Goal: Information Seeking & Learning: Learn about a topic

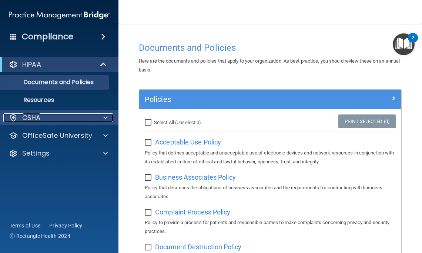
click at [40, 117] on p "OSHA" at bounding box center [31, 117] width 18 height 9
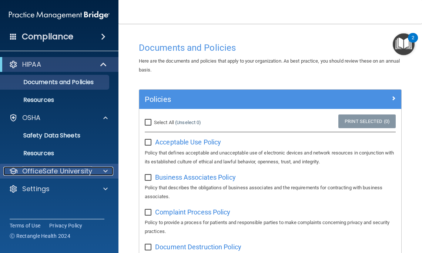
click at [43, 168] on p "OfficeSafe University" at bounding box center [57, 170] width 70 height 9
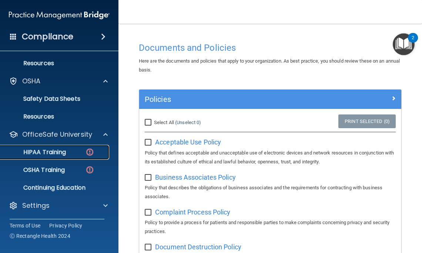
click at [45, 151] on p "HIPAA Training" at bounding box center [35, 151] width 61 height 7
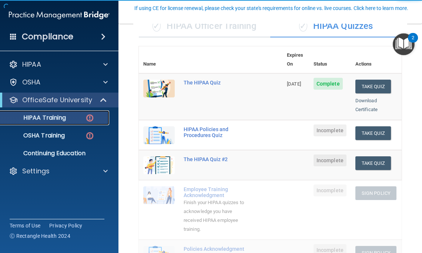
scroll to position [68, 0]
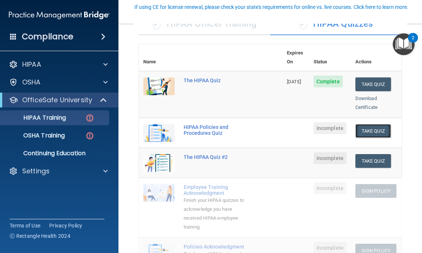
click at [374, 124] on button "Take Quiz" at bounding box center [373, 131] width 36 height 14
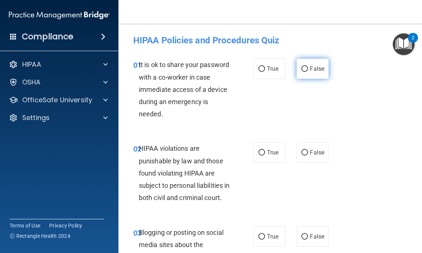
click at [313, 74] on label "False" at bounding box center [312, 68] width 32 height 20
click at [308, 72] on input "False" at bounding box center [304, 69] width 7 height 6
radio input "true"
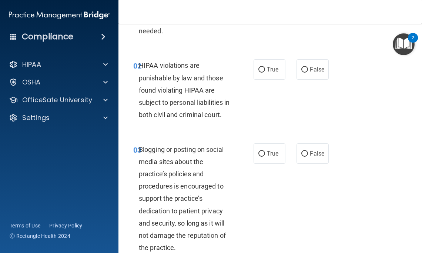
scroll to position [83, 0]
click at [278, 65] on label "True" at bounding box center [269, 69] width 32 height 20
click at [265, 67] on input "True" at bounding box center [261, 70] width 7 height 6
radio input "true"
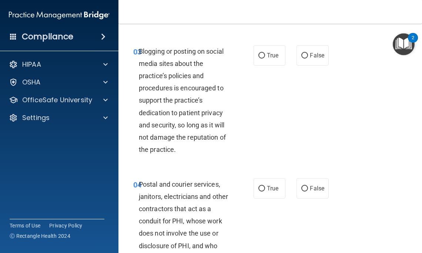
scroll to position [184, 0]
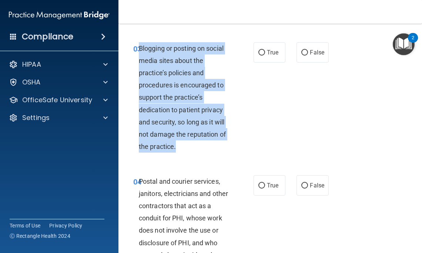
drag, startPoint x: 140, startPoint y: 49, endPoint x: 199, endPoint y: 148, distance: 115.0
click at [199, 148] on div "Blogging or posting on social media sites about the practice’s policies and pro…" at bounding box center [188, 97] width 98 height 111
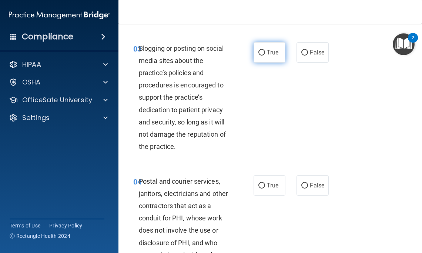
click at [269, 54] on span "True" at bounding box center [272, 52] width 11 height 7
click at [265, 54] on input "True" at bounding box center [261, 53] width 7 height 6
radio input "true"
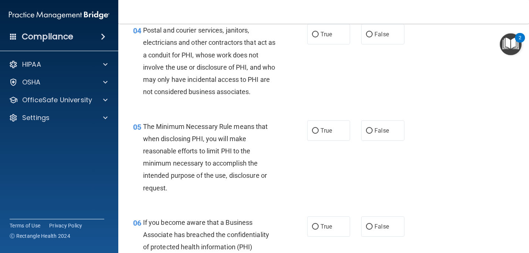
scroll to position [263, 0]
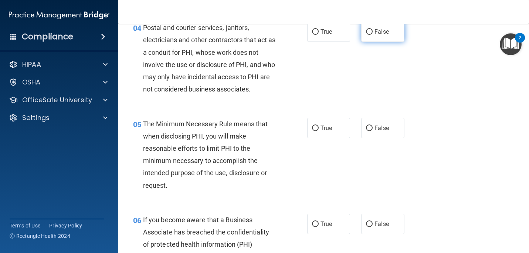
click at [392, 31] on label "False" at bounding box center [382, 31] width 43 height 20
click at [373, 31] on input "False" at bounding box center [369, 32] width 7 height 6
radio input "true"
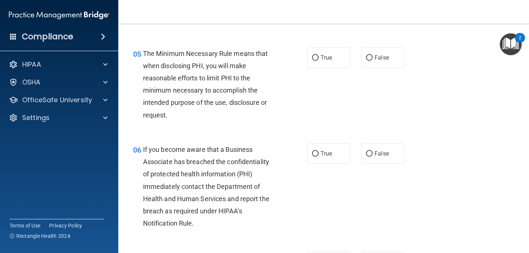
scroll to position [336, 0]
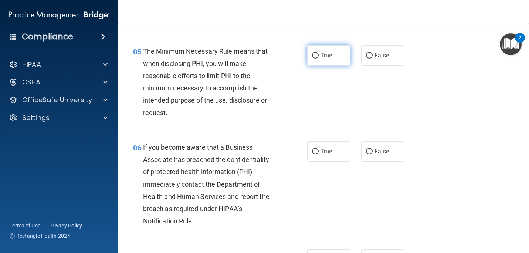
click at [327, 57] on span "True" at bounding box center [326, 55] width 11 height 7
click at [319, 57] on input "True" at bounding box center [315, 56] width 7 height 6
radio input "true"
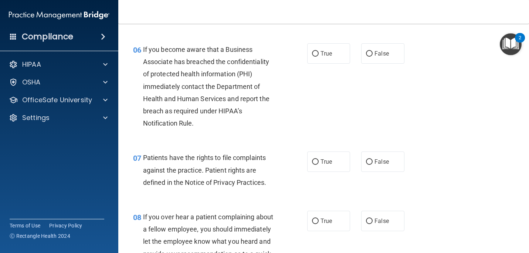
scroll to position [438, 0]
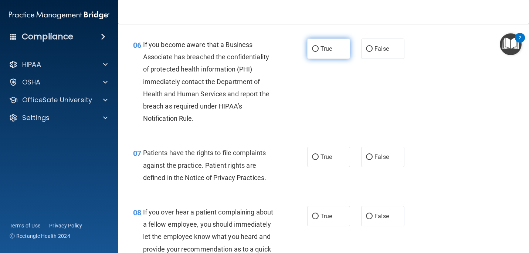
click at [336, 52] on label "True" at bounding box center [328, 48] width 43 height 20
click at [319, 52] on input "True" at bounding box center [315, 49] width 7 height 6
radio input "true"
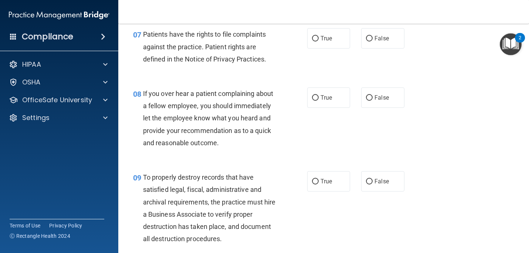
scroll to position [557, 0]
click at [330, 47] on label "True" at bounding box center [328, 38] width 43 height 20
click at [319, 41] on input "True" at bounding box center [315, 39] width 7 height 6
radio input "true"
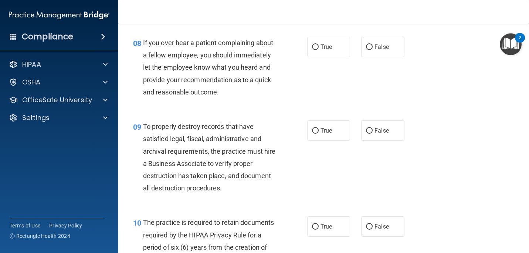
scroll to position [614, 0]
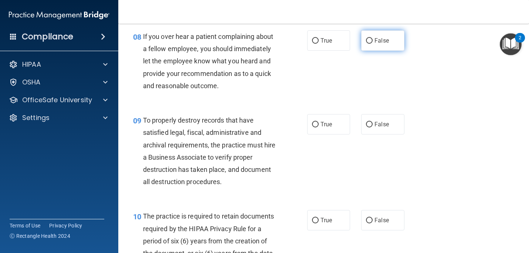
click at [396, 40] on label "False" at bounding box center [382, 40] width 43 height 20
click at [373, 40] on input "False" at bounding box center [369, 41] width 7 height 6
radio input "true"
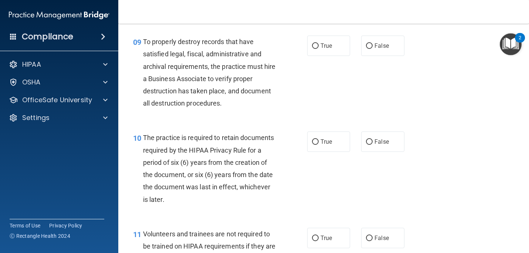
scroll to position [693, 0]
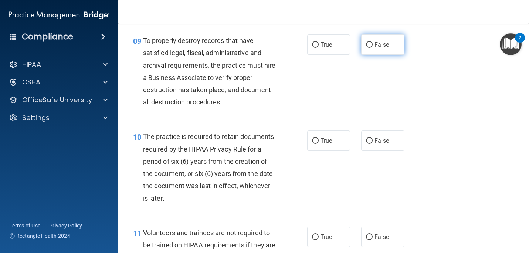
click at [367, 49] on label "False" at bounding box center [382, 44] width 43 height 20
click at [367, 48] on input "False" at bounding box center [369, 45] width 7 height 6
radio input "true"
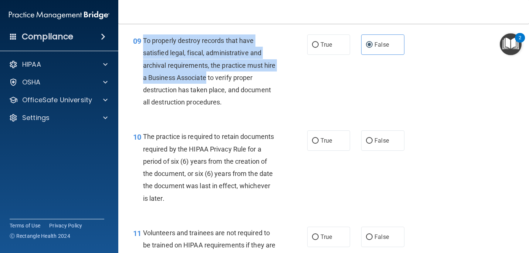
drag, startPoint x: 144, startPoint y: 40, endPoint x: 206, endPoint y: 78, distance: 73.5
click at [206, 78] on span "To properly destroy records that have satisfied legal, fiscal, administrative a…" at bounding box center [209, 71] width 133 height 69
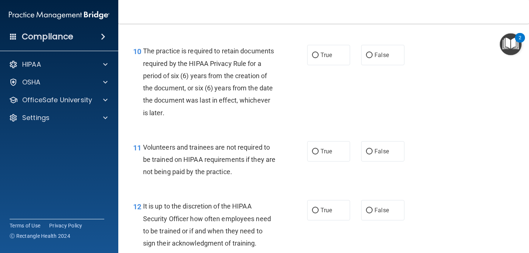
scroll to position [780, 0]
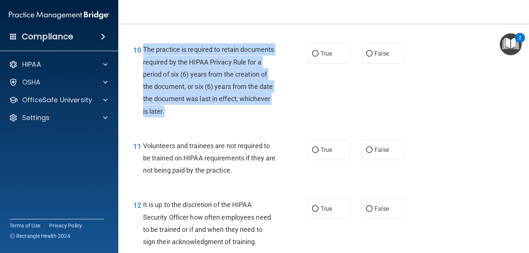
drag, startPoint x: 144, startPoint y: 48, endPoint x: 183, endPoint y: 116, distance: 78.7
click at [183, 116] on div "The practice is required to retain documents required by the HIPAA Privacy Rule…" at bounding box center [212, 80] width 139 height 74
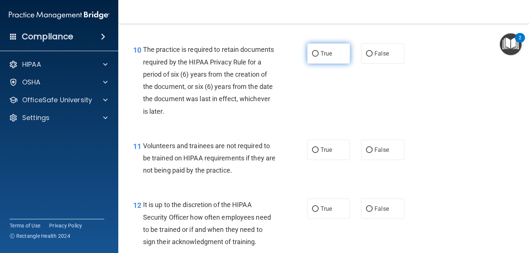
click at [333, 52] on label "True" at bounding box center [328, 53] width 43 height 20
click at [319, 52] on input "True" at bounding box center [315, 54] width 7 height 6
radio input "true"
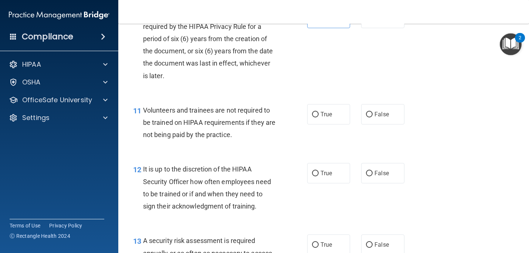
scroll to position [817, 0]
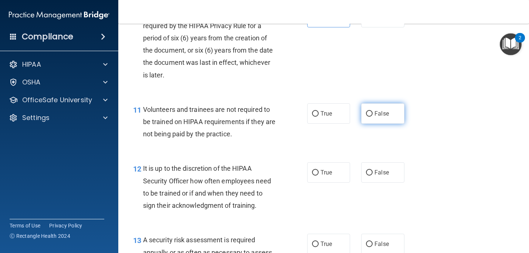
click at [366, 112] on label "False" at bounding box center [382, 113] width 43 height 20
click at [366, 112] on input "False" at bounding box center [369, 114] width 7 height 6
radio input "true"
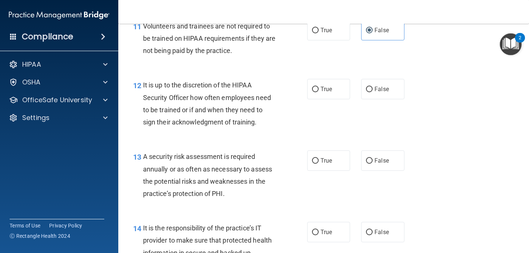
scroll to position [900, 0]
click at [387, 87] on span "False" at bounding box center [382, 88] width 14 height 7
click at [373, 87] on input "False" at bounding box center [369, 89] width 7 height 6
radio input "true"
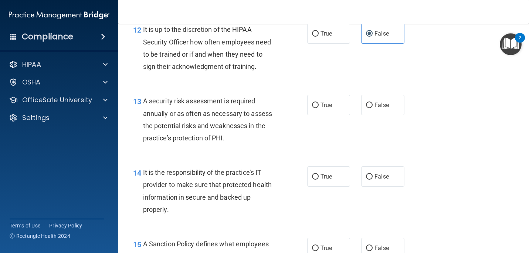
scroll to position [956, 0]
click at [314, 105] on input "True" at bounding box center [315, 105] width 7 height 6
radio input "true"
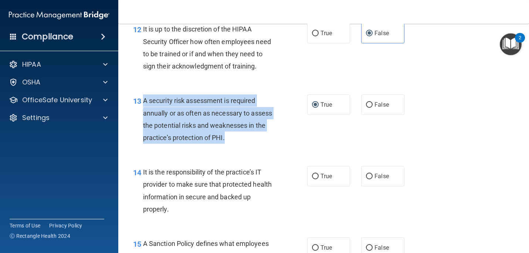
drag, startPoint x: 144, startPoint y: 100, endPoint x: 244, endPoint y: 140, distance: 107.6
click at [244, 140] on div "A security risk assessment is required annually or as often as necessary to ass…" at bounding box center [212, 118] width 139 height 49
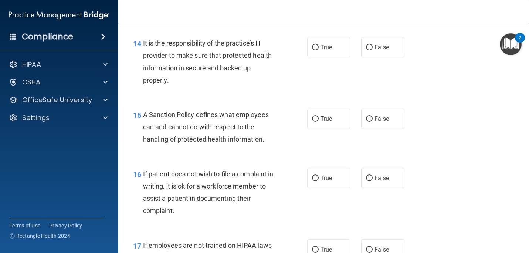
scroll to position [1085, 0]
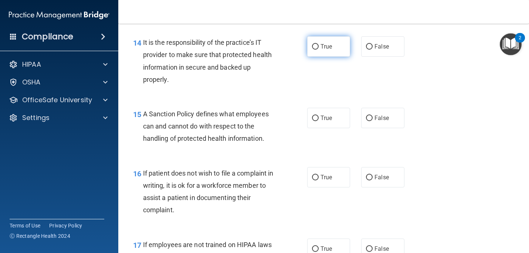
click at [321, 47] on span "True" at bounding box center [326, 46] width 11 height 7
click at [319, 47] on input "True" at bounding box center [315, 47] width 7 height 6
radio input "true"
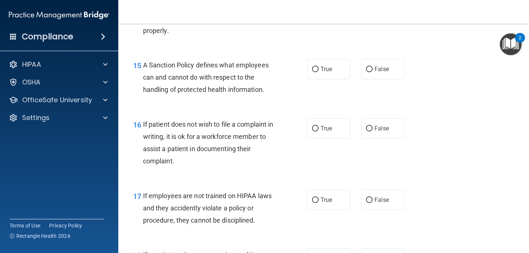
scroll to position [1134, 0]
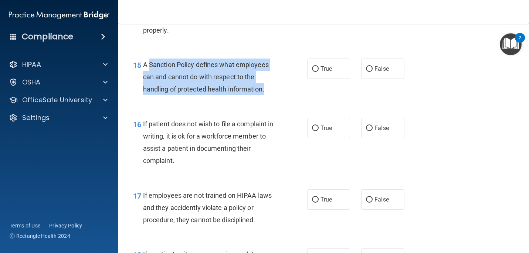
drag, startPoint x: 149, startPoint y: 64, endPoint x: 267, endPoint y: 91, distance: 120.7
click at [267, 91] on div "A Sanction Policy defines what employees can and cannot do with respect to the …" at bounding box center [212, 76] width 139 height 37
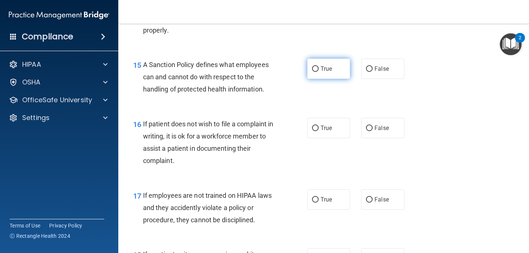
click at [340, 68] on label "True" at bounding box center [328, 68] width 43 height 20
click at [319, 68] on input "True" at bounding box center [315, 69] width 7 height 6
radio input "true"
click at [378, 132] on label "False" at bounding box center [382, 128] width 43 height 20
click at [373, 131] on input "False" at bounding box center [369, 128] width 7 height 6
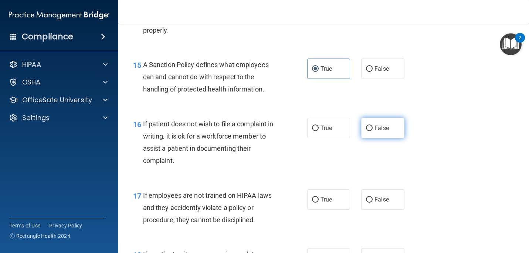
radio input "true"
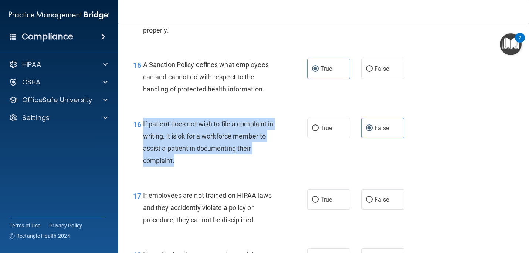
drag, startPoint x: 143, startPoint y: 124, endPoint x: 179, endPoint y: 161, distance: 51.8
click at [179, 161] on div "If patient does not wish to file a complaint in writing, it is ok for a workfor…" at bounding box center [212, 142] width 139 height 49
click at [317, 130] on input "True" at bounding box center [315, 128] width 7 height 6
radio input "true"
radio input "false"
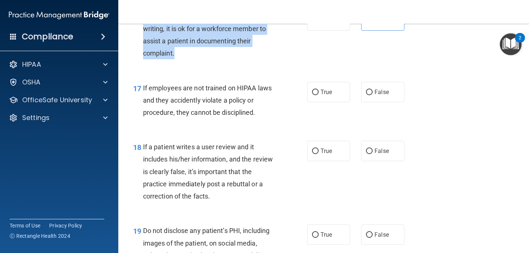
scroll to position [1245, 0]
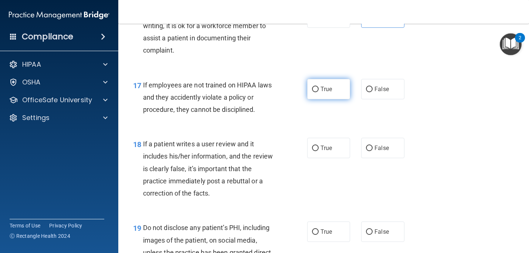
click at [320, 91] on label "True" at bounding box center [328, 89] width 43 height 20
click at [319, 91] on input "True" at bounding box center [315, 90] width 7 height 6
radio input "true"
click at [394, 91] on label "False" at bounding box center [382, 89] width 43 height 20
click at [373, 91] on input "False" at bounding box center [369, 90] width 7 height 6
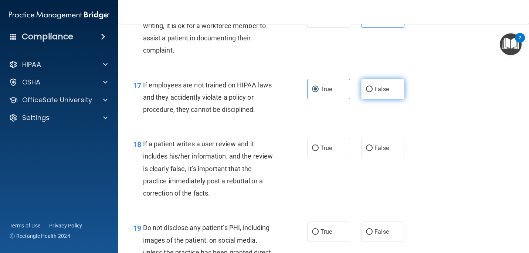
radio input "true"
radio input "false"
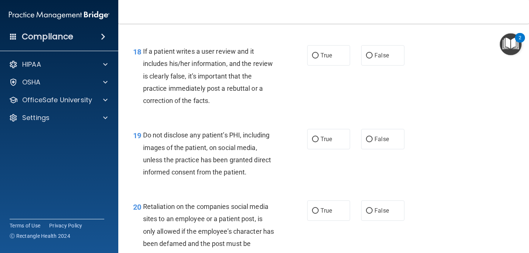
scroll to position [1337, 0]
click at [374, 56] on label "False" at bounding box center [382, 55] width 43 height 20
click at [373, 56] on input "False" at bounding box center [369, 56] width 7 height 6
radio input "true"
click at [322, 134] on label "True" at bounding box center [328, 138] width 43 height 20
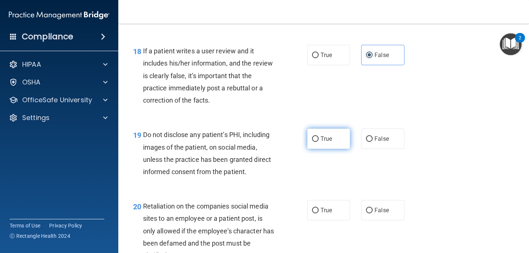
click at [319, 136] on input "True" at bounding box center [315, 139] width 7 height 6
radio input "true"
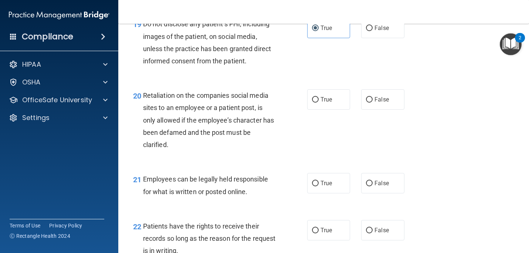
scroll to position [1448, 0]
click at [377, 97] on span "False" at bounding box center [382, 98] width 14 height 7
click at [373, 97] on input "False" at bounding box center [369, 100] width 7 height 6
radio input "true"
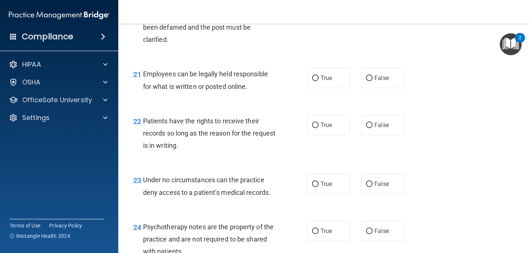
scroll to position [1553, 0]
click at [318, 74] on label "True" at bounding box center [328, 77] width 43 height 20
click at [318, 75] on input "True" at bounding box center [315, 78] width 7 height 6
radio input "true"
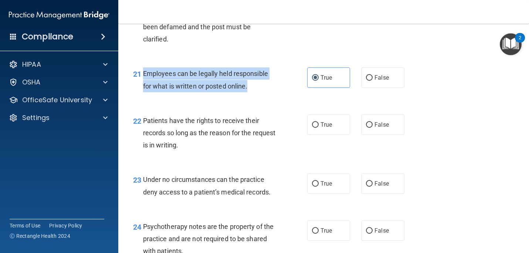
drag, startPoint x: 144, startPoint y: 73, endPoint x: 257, endPoint y: 82, distance: 114.0
click at [257, 82] on div "Employees can be legally held responsible for what is written or posted online." at bounding box center [212, 79] width 139 height 24
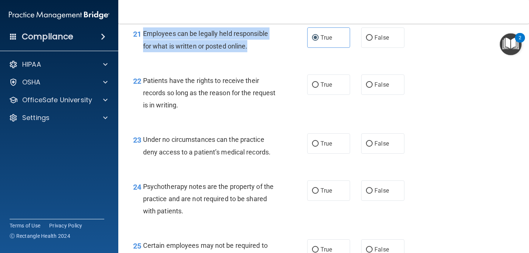
scroll to position [1604, 0]
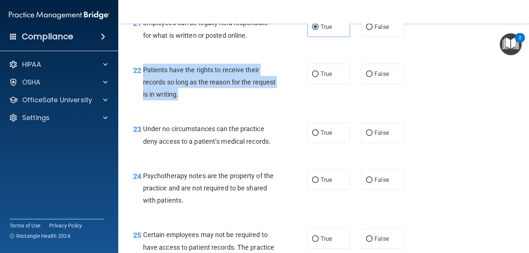
drag, startPoint x: 145, startPoint y: 69, endPoint x: 203, endPoint y: 90, distance: 62.4
click at [203, 90] on div "Patients have the rights to receive their records so long as the reason for the…" at bounding box center [212, 82] width 139 height 37
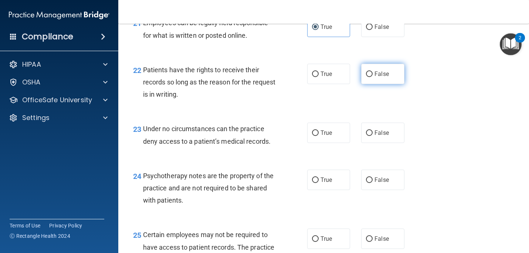
click at [379, 76] on span "False" at bounding box center [382, 73] width 14 height 7
click at [373, 76] on input "False" at bounding box center [369, 74] width 7 height 6
radio input "true"
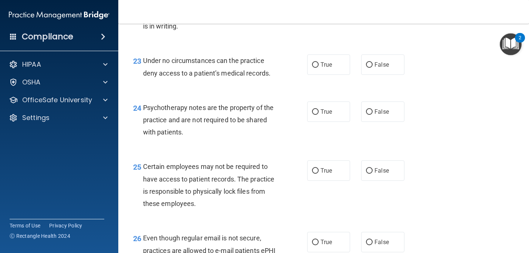
scroll to position [1684, 0]
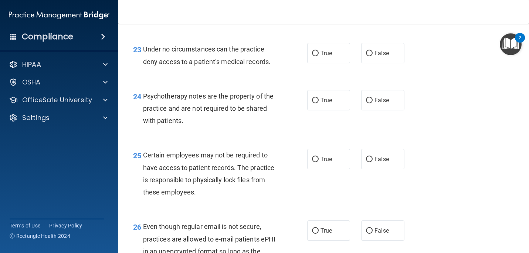
drag, startPoint x: 143, startPoint y: 47, endPoint x: 267, endPoint y: 74, distance: 127.6
click at [267, 74] on div "23 Under no circumstances can the practice deny access to a patient’s medical r…" at bounding box center [324, 57] width 393 height 47
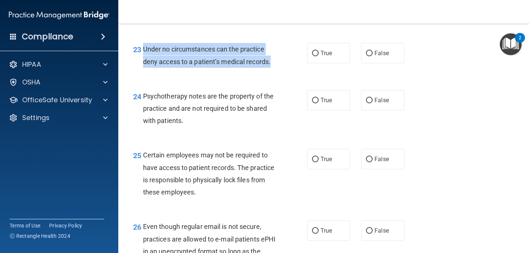
drag, startPoint x: 143, startPoint y: 49, endPoint x: 286, endPoint y: 68, distance: 144.0
click at [286, 68] on div "23 Under no circumstances can the practice deny access to a patient’s medical r…" at bounding box center [220, 57] width 196 height 28
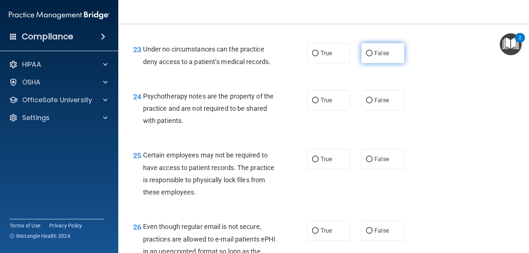
click at [377, 53] on span "False" at bounding box center [382, 53] width 14 height 7
click at [373, 53] on input "False" at bounding box center [369, 54] width 7 height 6
radio input "true"
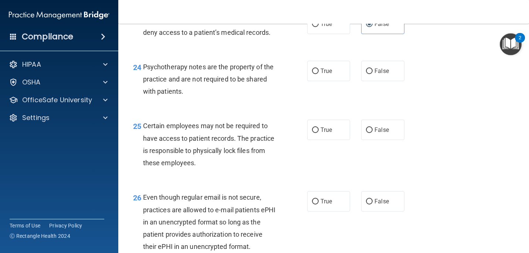
scroll to position [1713, 0]
click at [371, 73] on input "False" at bounding box center [369, 72] width 7 height 6
radio input "true"
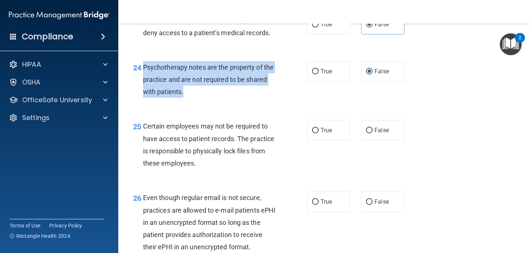
drag, startPoint x: 144, startPoint y: 67, endPoint x: 205, endPoint y: 101, distance: 70.3
click at [205, 101] on div "24 Psychotherapy notes are the property of the practice and are not required to…" at bounding box center [220, 81] width 196 height 41
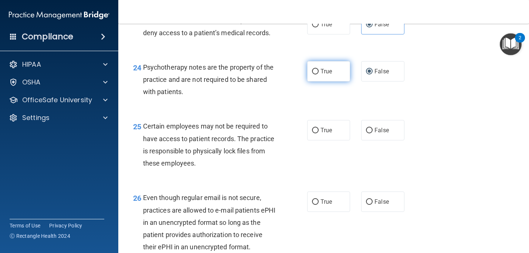
click at [326, 73] on span "True" at bounding box center [326, 71] width 11 height 7
click at [319, 73] on input "True" at bounding box center [315, 72] width 7 height 6
radio input "true"
radio input "false"
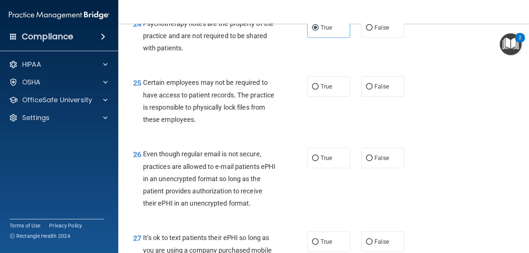
scroll to position [1758, 0]
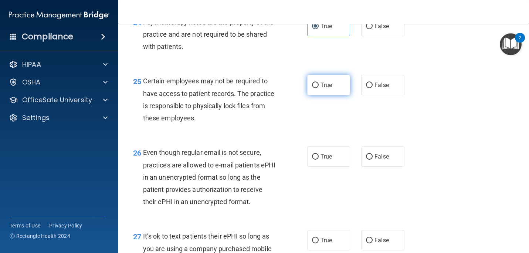
click at [323, 80] on label "True" at bounding box center [328, 85] width 43 height 20
click at [319, 83] on input "True" at bounding box center [315, 86] width 7 height 6
radio input "true"
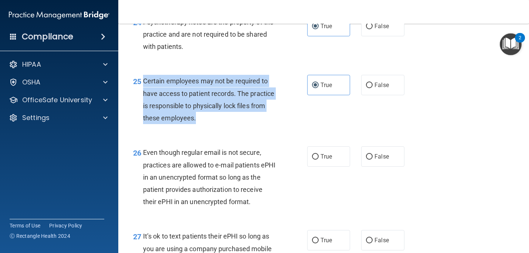
drag, startPoint x: 144, startPoint y: 81, endPoint x: 212, endPoint y: 122, distance: 80.5
click at [212, 122] on div "Certain employees may not be required to have access to patient records. The pr…" at bounding box center [212, 99] width 139 height 49
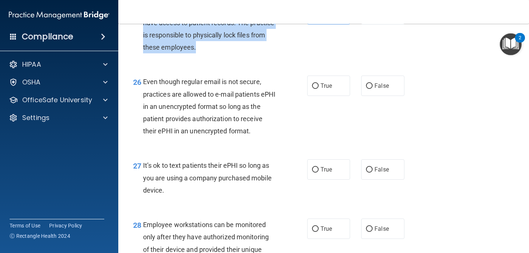
scroll to position [1830, 0]
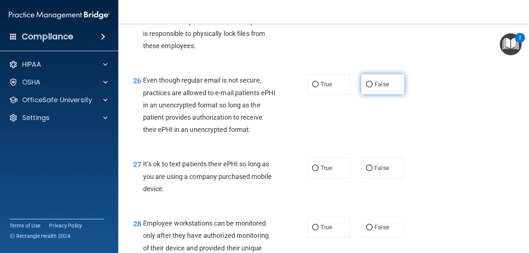
click at [376, 91] on label "False" at bounding box center [382, 84] width 43 height 20
click at [373, 87] on input "False" at bounding box center [369, 85] width 7 height 6
radio input "true"
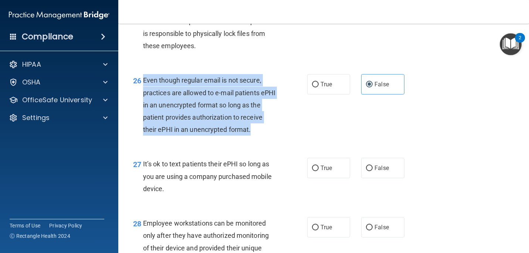
drag, startPoint x: 143, startPoint y: 80, endPoint x: 255, endPoint y: 133, distance: 123.4
click at [255, 133] on div "Even though regular email is not secure, practices are allowed to e-mail patien…" at bounding box center [212, 104] width 139 height 61
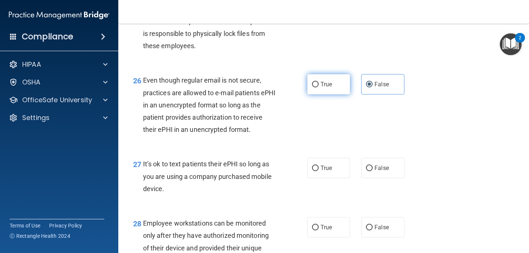
click at [309, 87] on label "True" at bounding box center [328, 84] width 43 height 20
click at [312, 87] on input "True" at bounding box center [315, 85] width 7 height 6
radio input "true"
radio input "false"
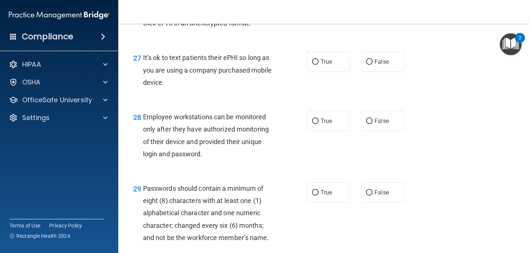
scroll to position [1946, 0]
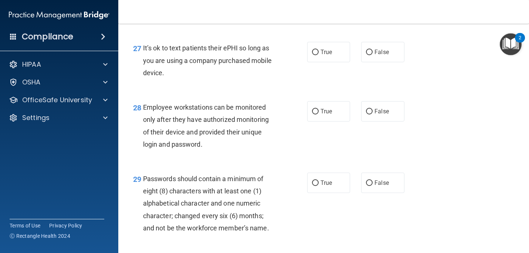
drag, startPoint x: 144, startPoint y: 46, endPoint x: 180, endPoint y: 75, distance: 46.1
click at [180, 75] on div "It’s ok to text patients their ePHI so long as you are using a company purchase…" at bounding box center [212, 60] width 139 height 37
click at [321, 54] on span "True" at bounding box center [326, 51] width 11 height 7
click at [319, 54] on input "True" at bounding box center [315, 53] width 7 height 6
radio input "true"
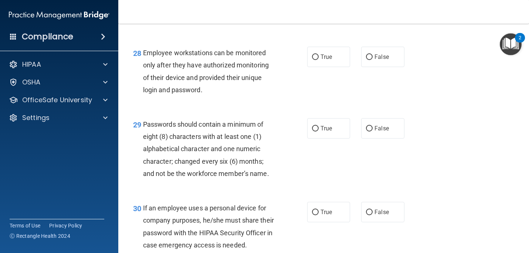
scroll to position [2002, 0]
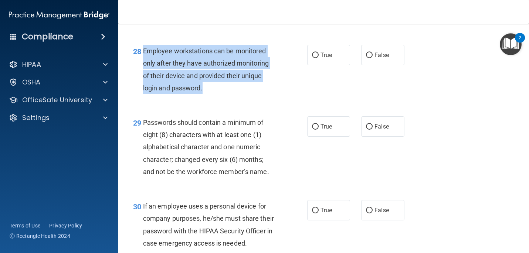
drag, startPoint x: 144, startPoint y: 50, endPoint x: 209, endPoint y: 91, distance: 77.8
click at [209, 91] on div "Employee workstations can be monitored only after they have authorized monitori…" at bounding box center [212, 69] width 139 height 49
click at [368, 57] on input "False" at bounding box center [369, 56] width 7 height 6
radio input "true"
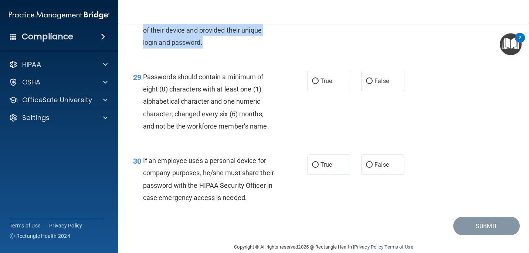
scroll to position [2060, 0]
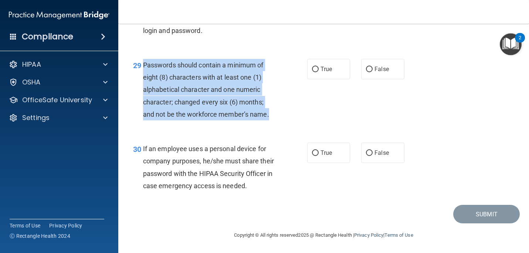
drag, startPoint x: 142, startPoint y: 65, endPoint x: 282, endPoint y: 115, distance: 148.3
click at [282, 115] on div "29 Passwords should contain a minimum of eight (8) characters with at least one…" at bounding box center [220, 91] width 196 height 65
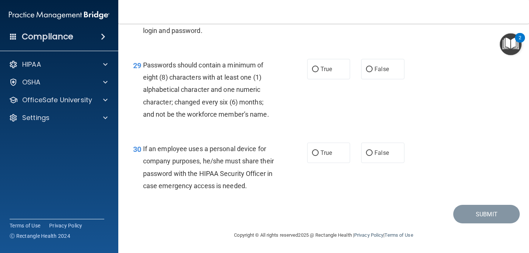
click at [131, 132] on div "29 Passwords should contain a minimum of eight (8) characters with at least one…" at bounding box center [324, 92] width 393 height 84
click at [324, 65] on span "True" at bounding box center [326, 68] width 11 height 7
click at [319, 67] on input "True" at bounding box center [315, 70] width 7 height 6
radio input "true"
click at [376, 159] on label "False" at bounding box center [382, 152] width 43 height 20
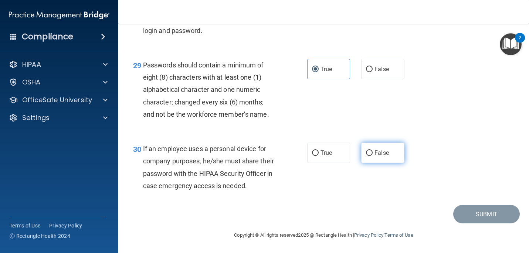
click at [373, 156] on input "False" at bounding box center [369, 153] width 7 height 6
radio input "true"
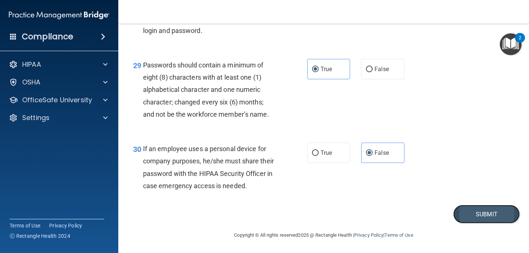
click at [421, 215] on button "Submit" at bounding box center [487, 214] width 67 height 19
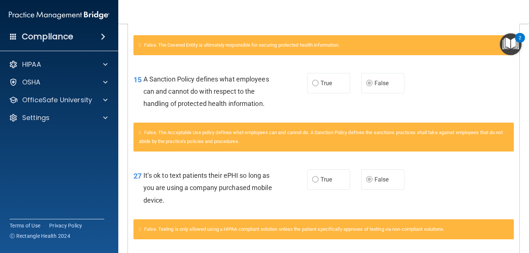
scroll to position [660, 0]
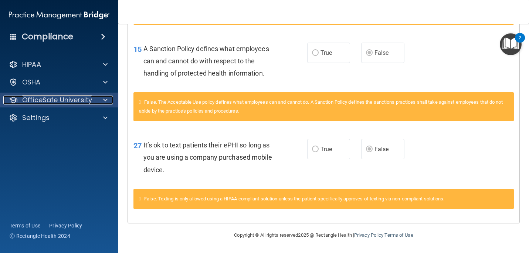
click at [80, 98] on p "OfficeSafe University" at bounding box center [57, 99] width 70 height 9
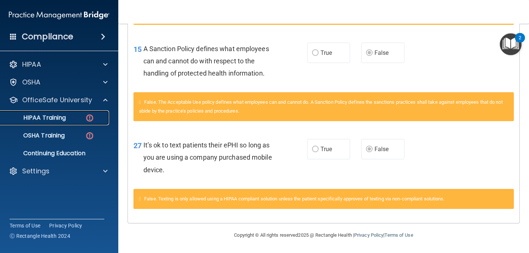
click at [65, 121] on p "HIPAA Training" at bounding box center [35, 117] width 61 height 7
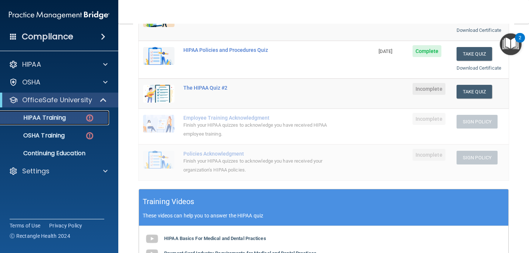
scroll to position [123, 0]
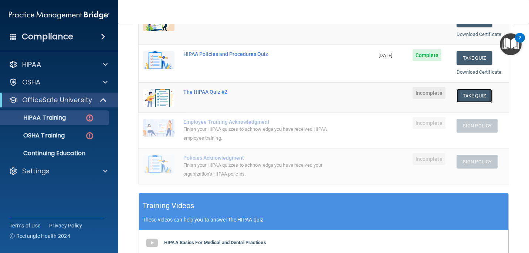
click at [421, 93] on button "Take Quiz" at bounding box center [475, 96] width 36 height 14
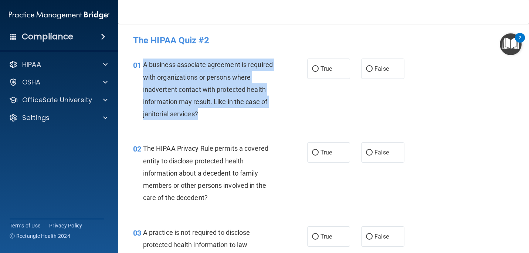
drag, startPoint x: 144, startPoint y: 65, endPoint x: 202, endPoint y: 114, distance: 75.4
click at [203, 114] on div "A business associate agreement is required with organizations or persons where …" at bounding box center [212, 88] width 139 height 61
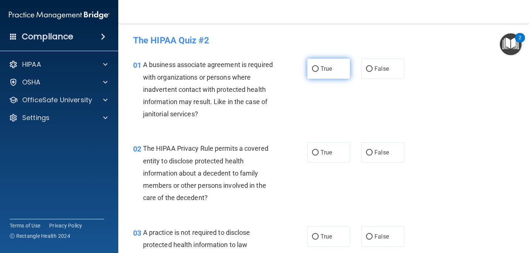
click at [343, 67] on label "True" at bounding box center [328, 68] width 43 height 20
click at [319, 67] on input "True" at bounding box center [315, 69] width 7 height 6
radio input "true"
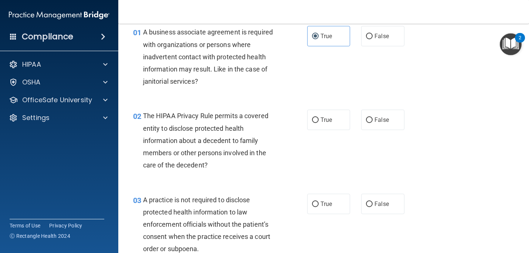
scroll to position [34, 0]
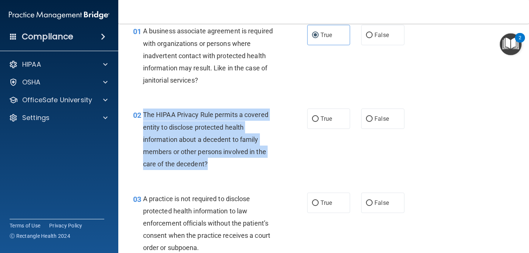
drag, startPoint x: 144, startPoint y: 113, endPoint x: 232, endPoint y: 168, distance: 103.7
click at [232, 168] on div "The HIPAA Privacy Rule permits a covered entity to disclose protected health in…" at bounding box center [212, 138] width 139 height 61
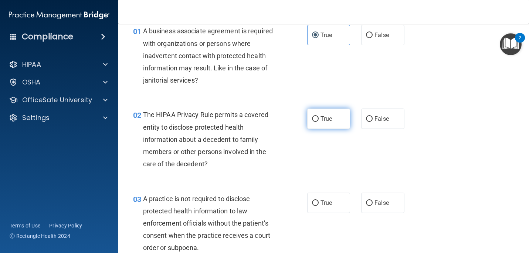
click at [324, 121] on span "True" at bounding box center [326, 118] width 11 height 7
click at [319, 121] on input "True" at bounding box center [315, 119] width 7 height 6
radio input "true"
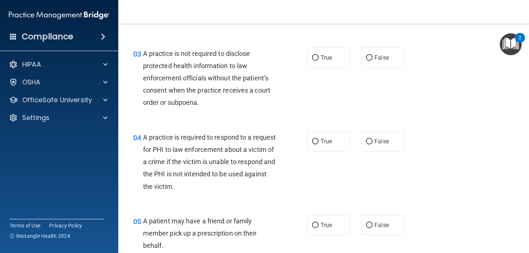
scroll to position [180, 0]
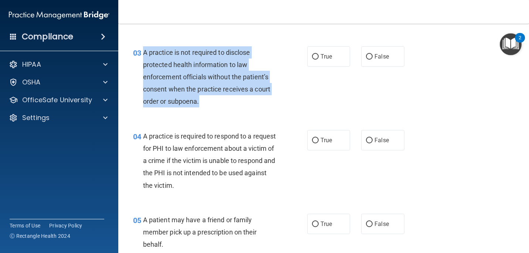
drag, startPoint x: 145, startPoint y: 52, endPoint x: 222, endPoint y: 104, distance: 93.3
click at [222, 104] on div "A practice is not required to disclose protected health information to law enfo…" at bounding box center [212, 76] width 139 height 61
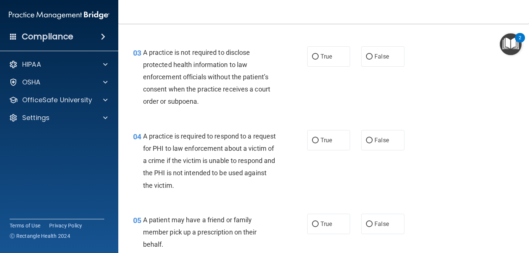
click at [387, 56] on span "False" at bounding box center [382, 56] width 14 height 7
click at [373, 56] on input "False" at bounding box center [369, 57] width 7 height 6
radio input "true"
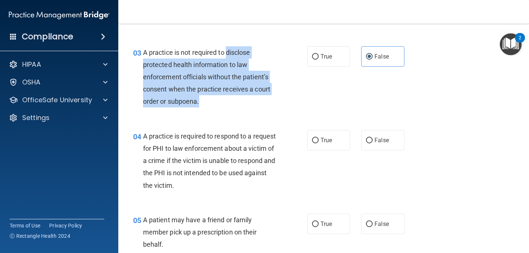
drag, startPoint x: 228, startPoint y: 52, endPoint x: 209, endPoint y: 96, distance: 48.2
click at [209, 96] on div "A practice is not required to disclose protected health information to law enfo…" at bounding box center [212, 76] width 139 height 61
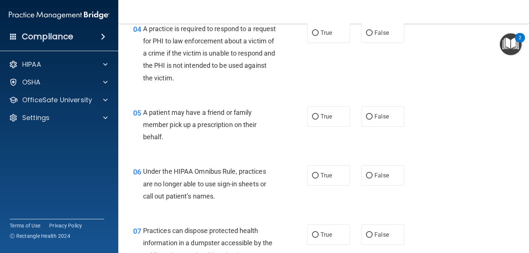
scroll to position [277, 0]
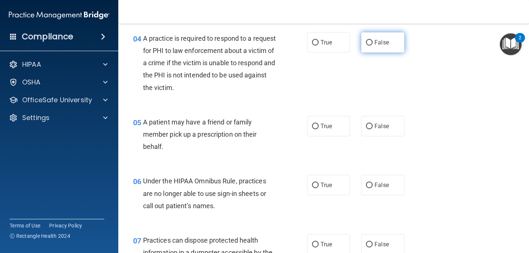
click at [382, 43] on span "False" at bounding box center [382, 42] width 14 height 7
click at [373, 43] on input "False" at bounding box center [369, 43] width 7 height 6
radio input "true"
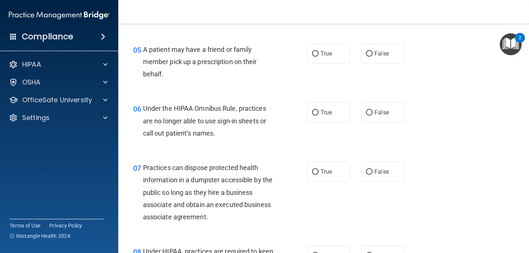
scroll to position [354, 0]
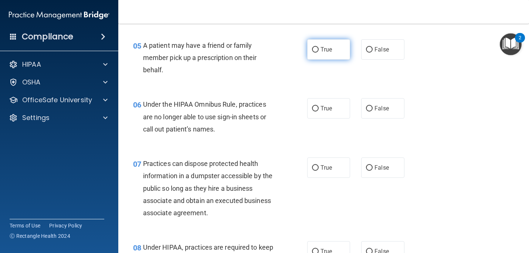
click at [334, 44] on label "True" at bounding box center [328, 49] width 43 height 20
click at [319, 47] on input "True" at bounding box center [315, 50] width 7 height 6
radio input "true"
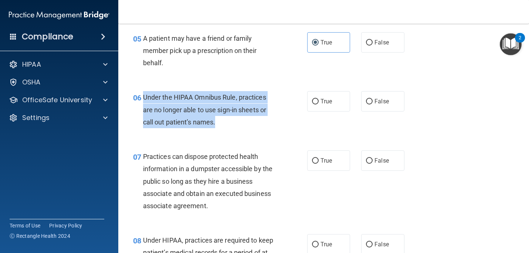
drag, startPoint x: 144, startPoint y: 97, endPoint x: 243, endPoint y: 128, distance: 104.0
click at [243, 128] on div "06 Under the HIPAA Omnibus Rule, practices are no longer able to use sign-in sh…" at bounding box center [220, 111] width 196 height 41
click at [206, 120] on span "Under the HIPAA Omnibus Rule, practices are no longer able to use sign-in sheet…" at bounding box center [204, 109] width 123 height 32
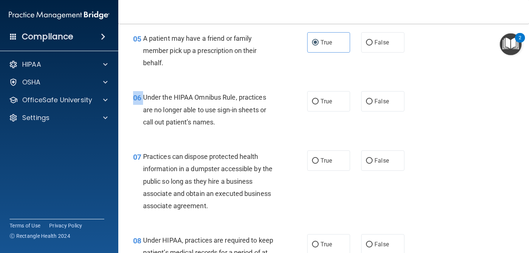
drag, startPoint x: 144, startPoint y: 97, endPoint x: 243, endPoint y: 133, distance: 105.9
click at [243, 133] on div "06 Under the HIPAA Omnibus Rule, practices are no longer able to use sign-in sh…" at bounding box center [324, 111] width 393 height 59
click at [156, 99] on span "Under the HIPAA Omnibus Rule, practices are no longer able to use sign-in sheet…" at bounding box center [204, 109] width 123 height 32
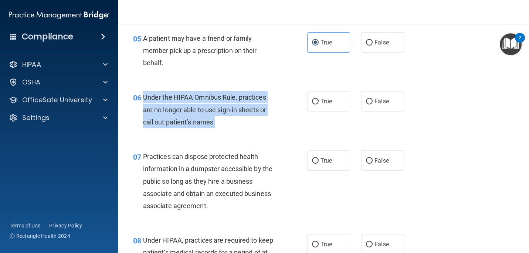
drag, startPoint x: 144, startPoint y: 98, endPoint x: 219, endPoint y: 121, distance: 79.0
click at [220, 122] on div "Under the HIPAA Omnibus Rule, practices are no longer able to use sign-in sheet…" at bounding box center [212, 109] width 139 height 37
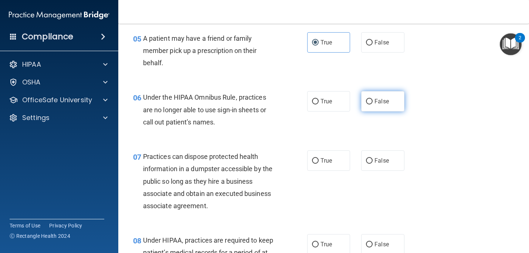
click at [401, 103] on label "False" at bounding box center [382, 101] width 43 height 20
click at [373, 103] on input "False" at bounding box center [369, 102] width 7 height 6
radio input "true"
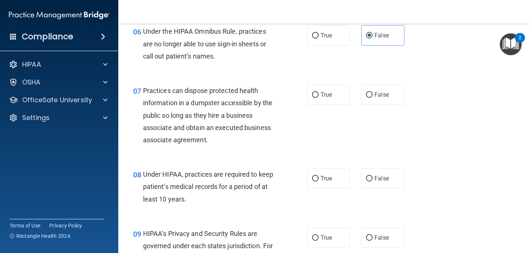
scroll to position [428, 0]
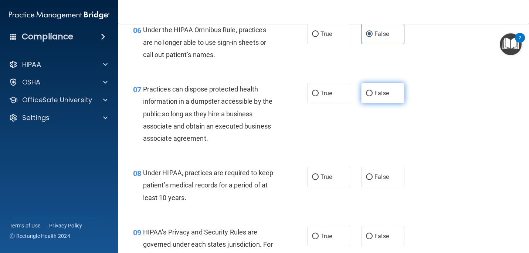
click at [380, 95] on span "False" at bounding box center [382, 93] width 14 height 7
click at [373, 95] on input "False" at bounding box center [369, 94] width 7 height 6
radio input "true"
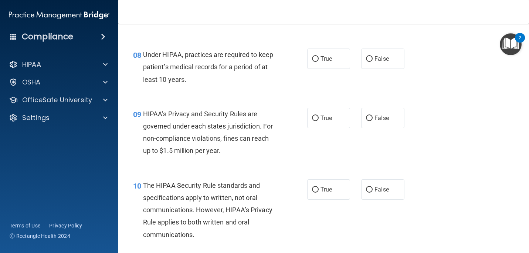
scroll to position [550, 0]
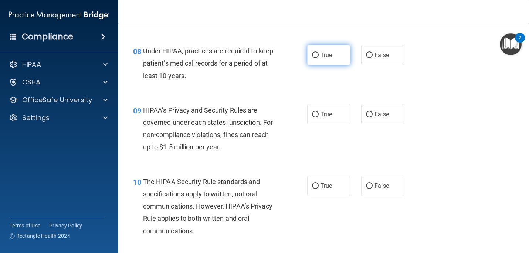
click at [326, 55] on span "True" at bounding box center [326, 54] width 11 height 7
click at [319, 55] on input "True" at bounding box center [315, 56] width 7 height 6
radio input "true"
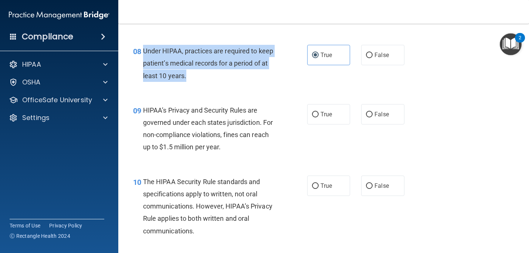
drag, startPoint x: 144, startPoint y: 51, endPoint x: 213, endPoint y: 84, distance: 76.3
click at [213, 84] on div "08 Under HIPAA, practices are required to keep patient’s medical records for a …" at bounding box center [220, 65] width 196 height 41
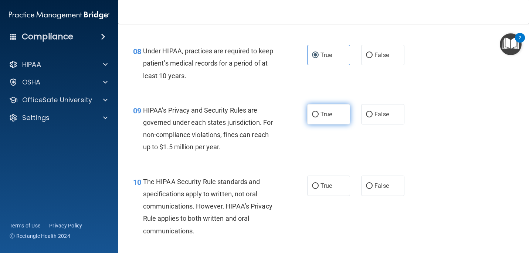
click at [326, 108] on label "True" at bounding box center [328, 114] width 43 height 20
click at [319, 112] on input "True" at bounding box center [315, 115] width 7 height 6
radio input "true"
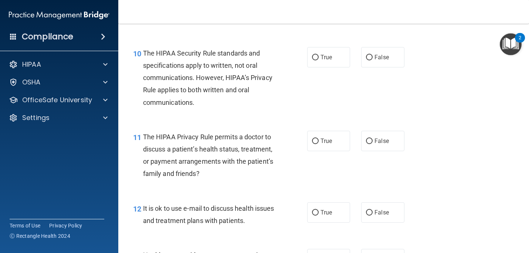
scroll to position [679, 0]
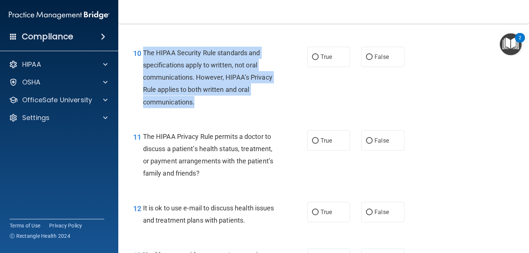
drag, startPoint x: 145, startPoint y: 53, endPoint x: 199, endPoint y: 104, distance: 74.1
click at [199, 104] on div "The HIPAA Security Rule standards and specifications apply to written, not oral…" at bounding box center [212, 77] width 139 height 61
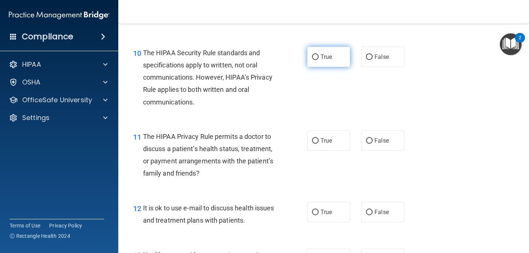
click at [332, 54] on span "True" at bounding box center [326, 56] width 11 height 7
click at [319, 54] on input "True" at bounding box center [315, 57] width 7 height 6
radio input "true"
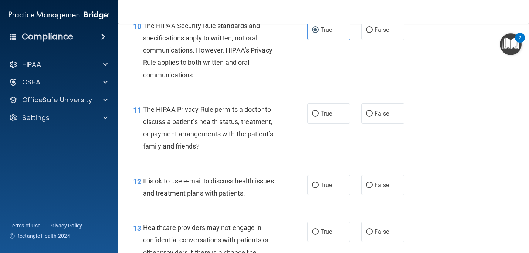
scroll to position [706, 0]
click at [389, 111] on label "False" at bounding box center [382, 113] width 43 height 20
click at [373, 111] on input "False" at bounding box center [369, 114] width 7 height 6
radio input "true"
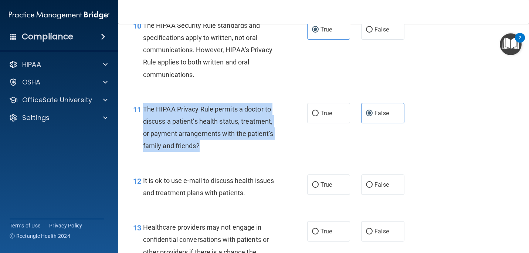
drag, startPoint x: 145, startPoint y: 108, endPoint x: 218, endPoint y: 149, distance: 83.8
click at [218, 149] on div "The HIPAA Privacy Rule permits a doctor to discuss a patient’s health status, t…" at bounding box center [212, 127] width 139 height 49
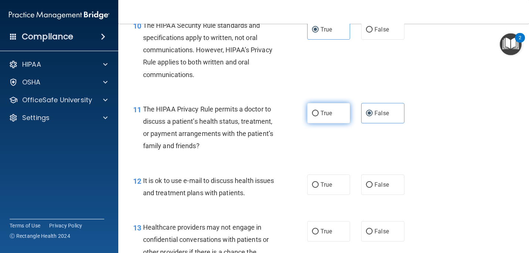
click at [326, 115] on span "True" at bounding box center [326, 113] width 11 height 7
click at [319, 115] on input "True" at bounding box center [315, 114] width 7 height 6
radio input "true"
radio input "false"
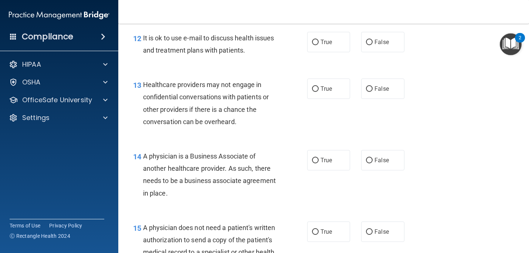
scroll to position [848, 0]
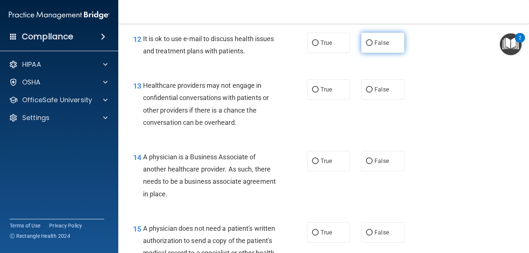
click at [383, 44] on span "False" at bounding box center [382, 42] width 14 height 7
click at [373, 44] on input "False" at bounding box center [369, 43] width 7 height 6
radio input "true"
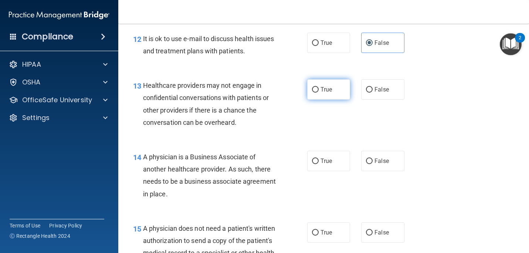
click at [320, 85] on label "True" at bounding box center [328, 89] width 43 height 20
click at [319, 87] on input "True" at bounding box center [315, 90] width 7 height 6
radio input "true"
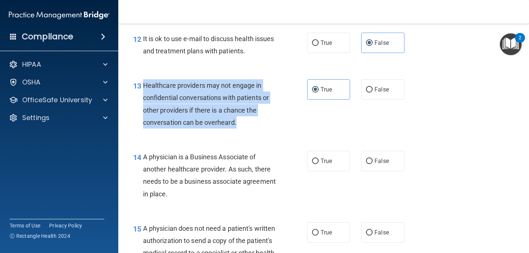
drag, startPoint x: 144, startPoint y: 83, endPoint x: 244, endPoint y: 121, distance: 107.0
click at [244, 121] on div "Healthcare providers may not engage in confidential conversations with patients…" at bounding box center [212, 103] width 139 height 49
click at [421, 107] on div "13 Healthcare providers may not engage in confidential conversations with patie…" at bounding box center [324, 105] width 393 height 71
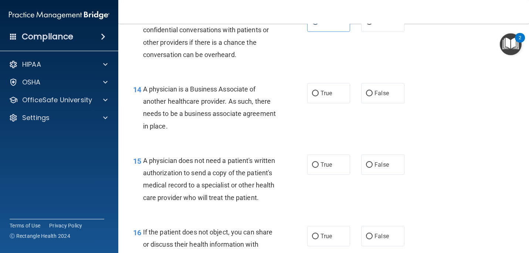
scroll to position [916, 0]
drag, startPoint x: 144, startPoint y: 88, endPoint x: 216, endPoint y: 123, distance: 80.6
click at [216, 123] on div "A physician is a Business Associate of another healthcare provider. As such, th…" at bounding box center [212, 107] width 139 height 49
click at [325, 87] on label "True" at bounding box center [328, 93] width 43 height 20
click at [319, 90] on input "True" at bounding box center [315, 93] width 7 height 6
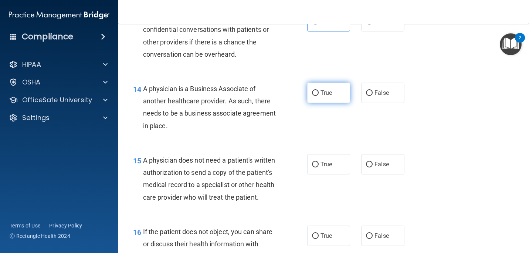
radio input "true"
drag, startPoint x: 144, startPoint y: 88, endPoint x: 218, endPoint y: 129, distance: 84.2
click at [218, 129] on div "A physician is a Business Associate of another healthcare provider. As such, th…" at bounding box center [212, 107] width 139 height 49
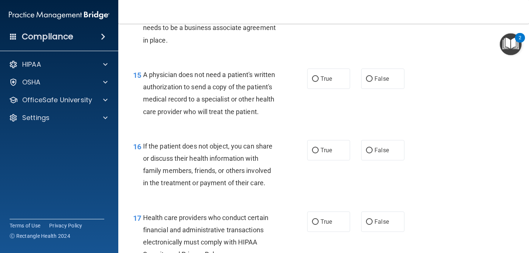
scroll to position [1029, 0]
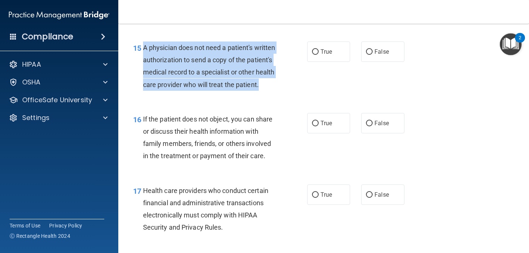
drag, startPoint x: 145, startPoint y: 46, endPoint x: 283, endPoint y: 84, distance: 143.7
click at [283, 84] on div "15 A physician does not need a patient's written authorization to send a copy o…" at bounding box center [220, 67] width 196 height 53
click at [329, 49] on span "True" at bounding box center [326, 51] width 11 height 7
click at [319, 49] on input "True" at bounding box center [315, 52] width 7 height 6
radio input "true"
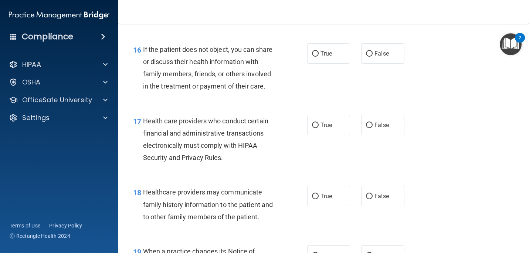
scroll to position [1100, 0]
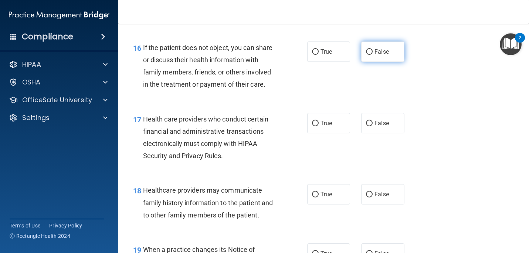
click at [377, 55] on span "False" at bounding box center [382, 51] width 14 height 7
click at [373, 55] on input "False" at bounding box center [369, 52] width 7 height 6
radio input "true"
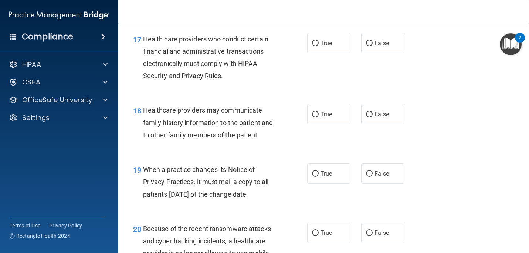
scroll to position [1181, 0]
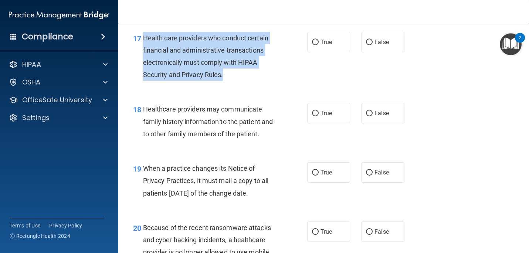
drag, startPoint x: 144, startPoint y: 36, endPoint x: 239, endPoint y: 73, distance: 101.5
click at [239, 73] on div "Health care providers who conduct certain financial and administrative transact…" at bounding box center [212, 56] width 139 height 49
click at [324, 40] on span "True" at bounding box center [326, 41] width 11 height 7
click at [319, 40] on input "True" at bounding box center [315, 43] width 7 height 6
radio input "true"
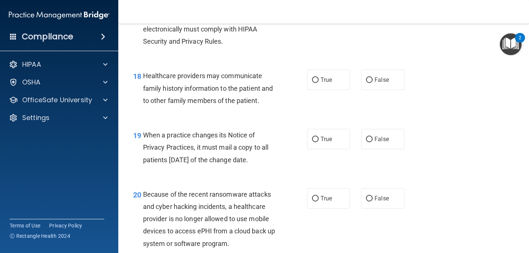
scroll to position [1216, 0]
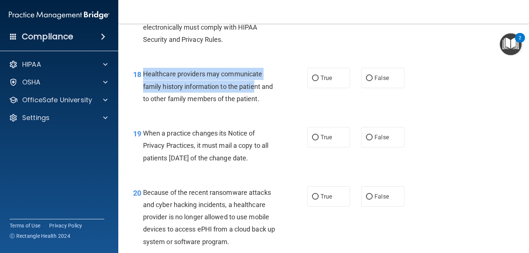
drag, startPoint x: 143, startPoint y: 73, endPoint x: 256, endPoint y: 90, distance: 114.5
click at [256, 90] on span "Healthcare providers may communicate family history information to the patient …" at bounding box center [208, 86] width 130 height 32
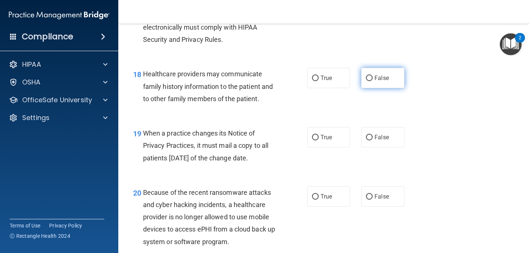
click at [376, 81] on span "False" at bounding box center [382, 77] width 14 height 7
click at [373, 81] on input "False" at bounding box center [369, 78] width 7 height 6
radio input "true"
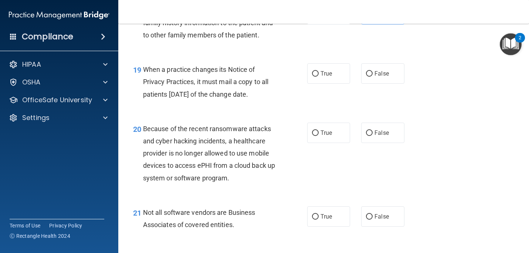
scroll to position [1284, 0]
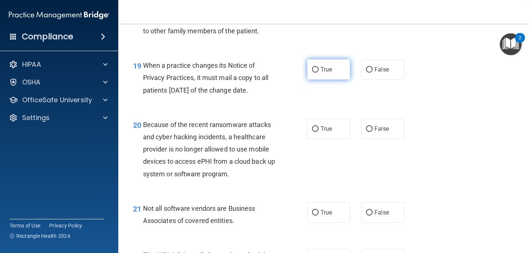
click at [313, 68] on input "True" at bounding box center [315, 70] width 7 height 6
radio input "true"
drag, startPoint x: 144, startPoint y: 65, endPoint x: 291, endPoint y: 84, distance: 147.7
click at [291, 84] on div "19 When a practice changes its Notice of Privacy Practices, it must mail a copy…" at bounding box center [220, 79] width 196 height 41
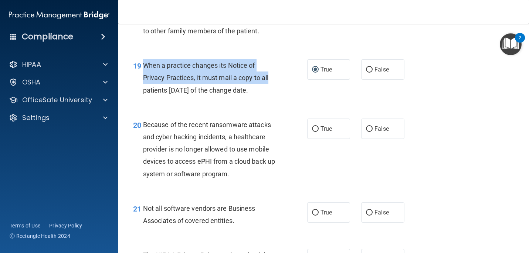
click at [168, 73] on div "When a practice changes its Notice of Privacy Practices, it must mail a copy to…" at bounding box center [212, 77] width 139 height 37
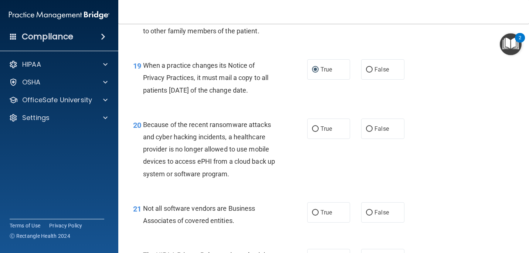
drag, startPoint x: 144, startPoint y: 64, endPoint x: 277, endPoint y: 96, distance: 136.6
click at [277, 96] on div "When a practice changes its Notice of Privacy Practices, it must mail a copy to…" at bounding box center [212, 77] width 139 height 37
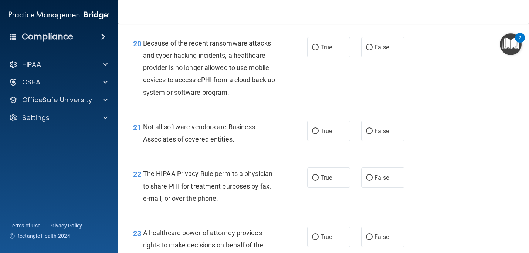
scroll to position [1369, 0]
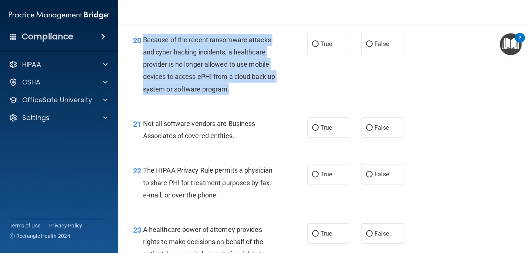
drag, startPoint x: 144, startPoint y: 40, endPoint x: 247, endPoint y: 86, distance: 112.8
click at [248, 87] on div "Because of the recent ransomware attacks and cyber hacking incidents, a healthc…" at bounding box center [212, 64] width 139 height 61
click at [211, 73] on span "Because of the recent ransomware attacks and cyber hacking incidents, a healthc…" at bounding box center [209, 64] width 132 height 57
drag, startPoint x: 144, startPoint y: 39, endPoint x: 256, endPoint y: 87, distance: 121.8
click at [256, 87] on div "Because of the recent ransomware attacks and cyber hacking incidents, a healthc…" at bounding box center [212, 64] width 139 height 61
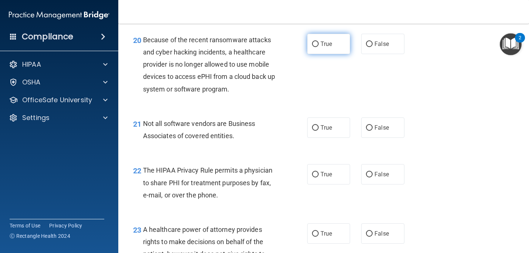
click at [330, 48] on label "True" at bounding box center [328, 44] width 43 height 20
click at [319, 47] on input "True" at bounding box center [315, 44] width 7 height 6
radio input "true"
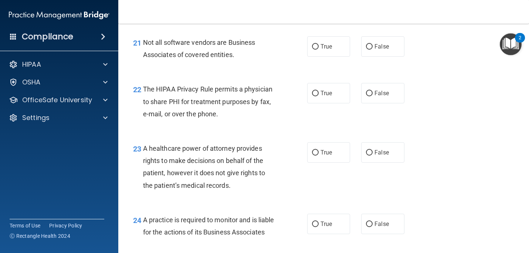
scroll to position [1451, 0]
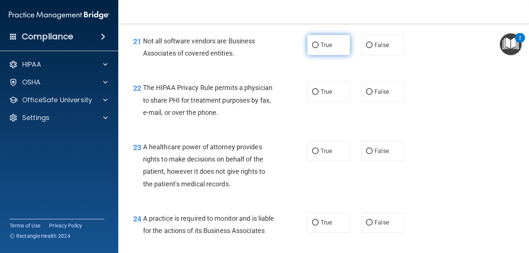
click at [329, 53] on label "True" at bounding box center [328, 45] width 43 height 20
click at [319, 48] on input "True" at bounding box center [315, 46] width 7 height 6
radio input "true"
drag, startPoint x: 143, startPoint y: 39, endPoint x: 246, endPoint y: 56, distance: 104.2
click at [246, 56] on div "Not all software vendors are Business Associates of covered entities." at bounding box center [212, 47] width 139 height 24
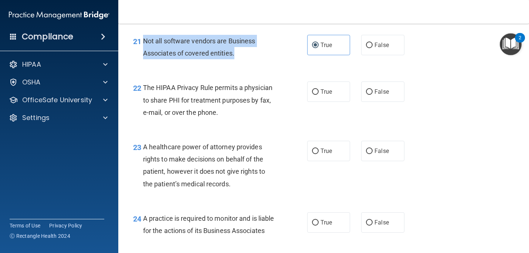
drag, startPoint x: 238, startPoint y: 54, endPoint x: 143, endPoint y: 44, distance: 95.7
click at [143, 44] on div "Not all software vendors are Business Associates of covered entities." at bounding box center [212, 47] width 139 height 24
click at [159, 49] on div "Not all software vendors are Business Associates of covered entities." at bounding box center [212, 47] width 139 height 24
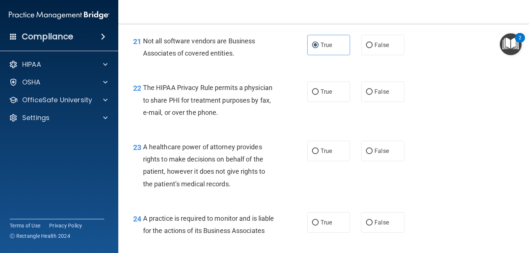
click at [165, 42] on span "Not all software vendors are Business Associates of covered entities." at bounding box center [199, 47] width 112 height 20
click at [143, 40] on span "Not all software vendors are Business Associates of covered entities." at bounding box center [199, 47] width 112 height 20
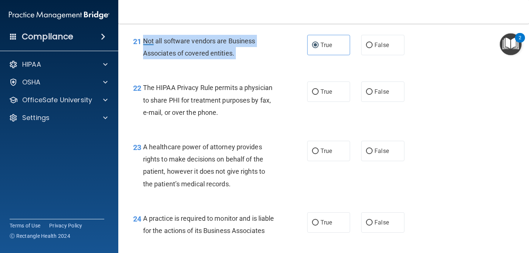
click at [143, 40] on span "Not all software vendors are Business Associates of covered entities." at bounding box center [199, 47] width 112 height 20
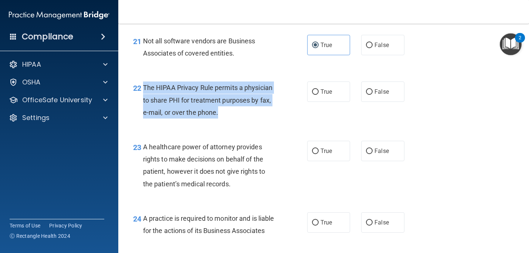
drag, startPoint x: 144, startPoint y: 88, endPoint x: 229, endPoint y: 113, distance: 87.8
click at [229, 113] on div "The HIPAA Privacy Rule permits a physician to share PHI for treatment purposes …" at bounding box center [212, 99] width 139 height 37
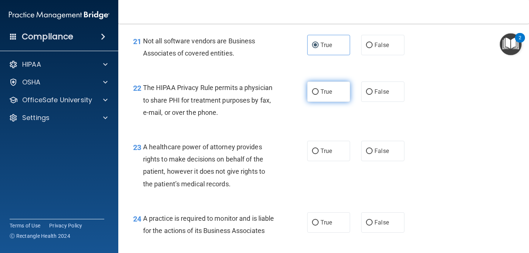
click at [319, 93] on label "True" at bounding box center [328, 91] width 43 height 20
click at [319, 93] on input "True" at bounding box center [315, 92] width 7 height 6
radio input "true"
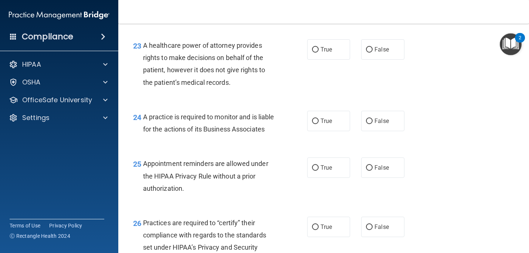
scroll to position [1555, 0]
